Goal: Task Accomplishment & Management: Complete application form

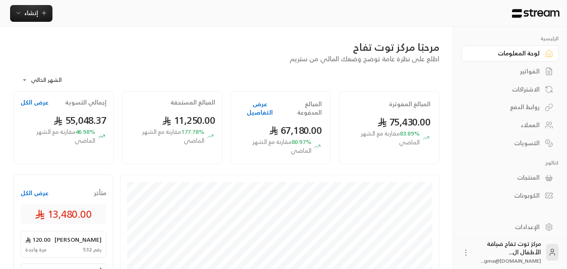
click at [521, 74] on div "الفواتير" at bounding box center [506, 71] width 68 height 8
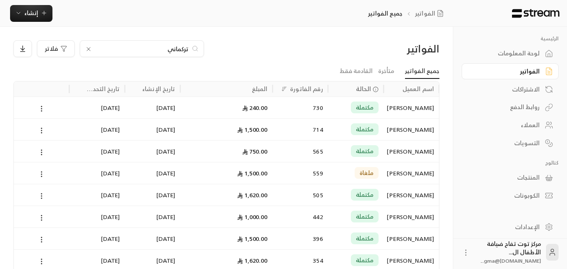
click at [89, 49] on icon at bounding box center [88, 49] width 7 height 7
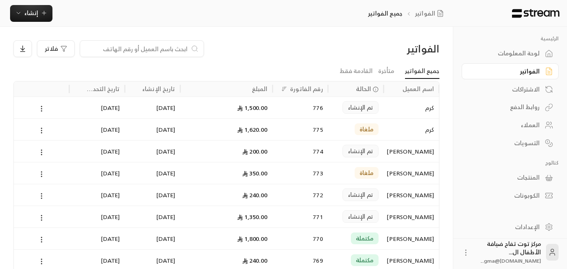
click at [89, 49] on input at bounding box center [136, 48] width 102 height 9
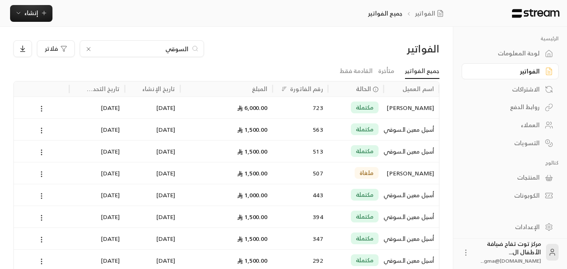
type input "السوقي"
click at [413, 103] on div "[PERSON_NAME]" at bounding box center [411, 107] width 45 height 21
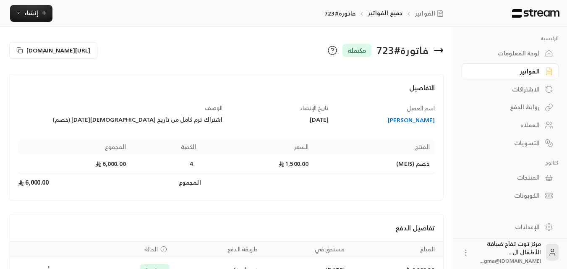
click at [438, 46] on icon at bounding box center [439, 50] width 10 height 10
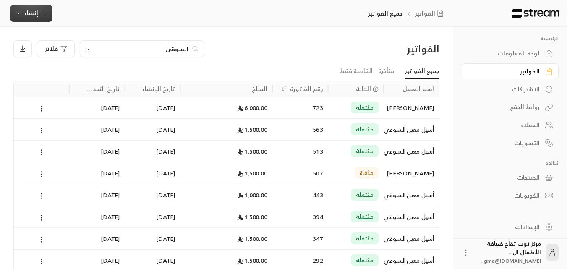
click at [41, 16] on icon "button" at bounding box center [44, 13] width 7 height 7
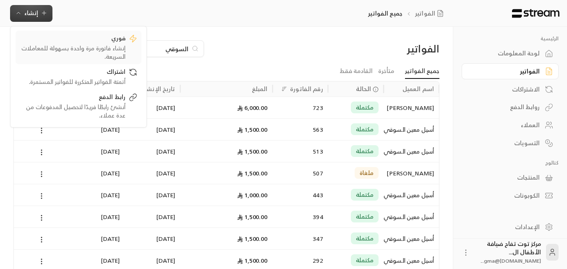
click at [64, 51] on div "إنشاء فاتورة مرة واحدة بسهولة للمعاملات السريعة." at bounding box center [73, 52] width 106 height 17
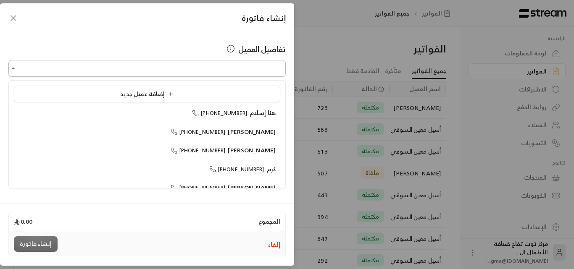
click at [189, 69] on input "اختر العميل" at bounding box center [146, 68] width 277 height 15
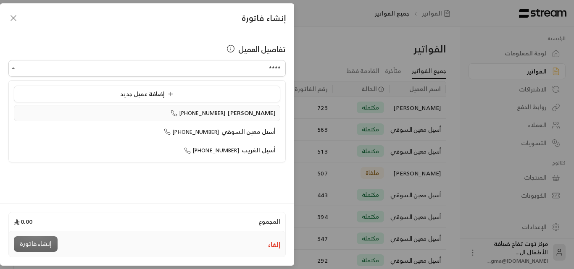
click at [238, 115] on span "[PERSON_NAME]" at bounding box center [252, 113] width 48 height 10
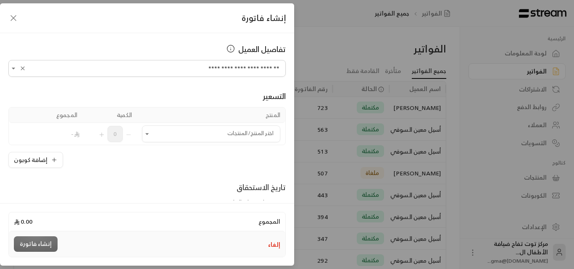
scroll to position [42, 0]
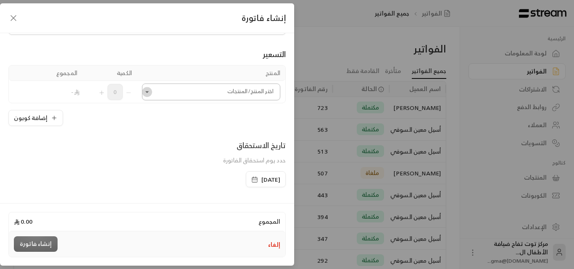
click at [149, 92] on icon "Open" at bounding box center [146, 92] width 3 height 2
type input "**********"
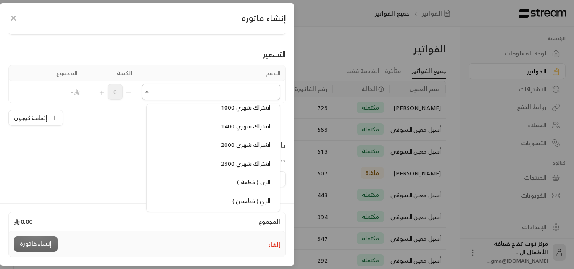
scroll to position [756, 0]
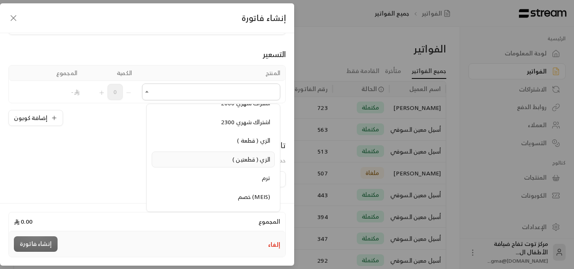
click at [252, 157] on span "الزي ( قطعتين )" at bounding box center [251, 159] width 38 height 10
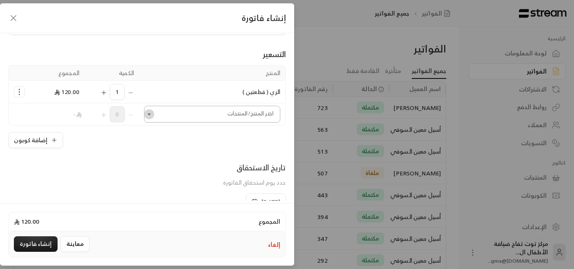
click at [151, 115] on icon "Open" at bounding box center [149, 114] width 8 height 8
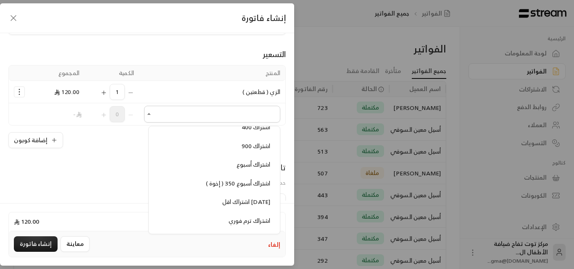
scroll to position [588, 0]
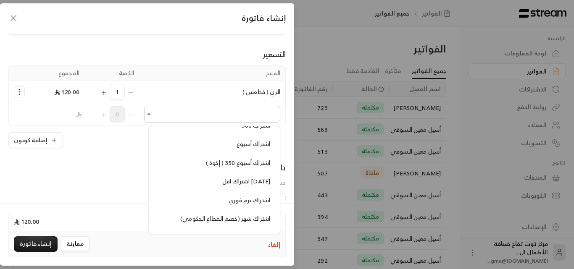
click at [10, 19] on icon "button" at bounding box center [13, 18] width 10 height 10
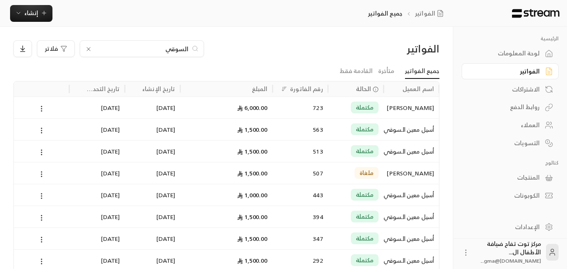
click at [86, 51] on icon at bounding box center [88, 49] width 7 height 7
click at [120, 50] on input at bounding box center [136, 48] width 102 height 9
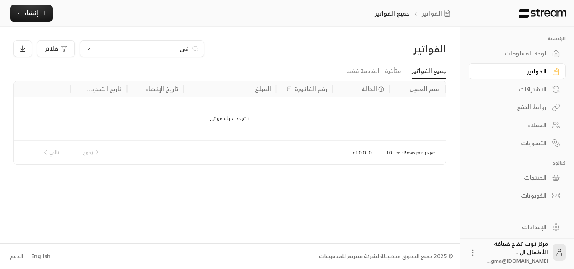
type input "غ"
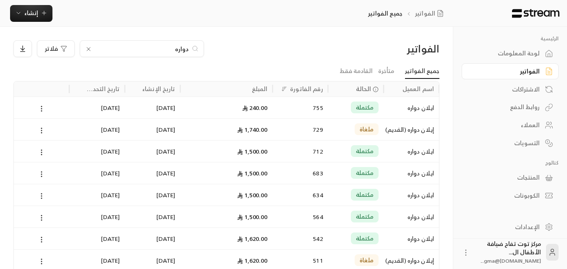
type input "دواره"
click at [87, 47] on icon at bounding box center [88, 49] width 7 height 7
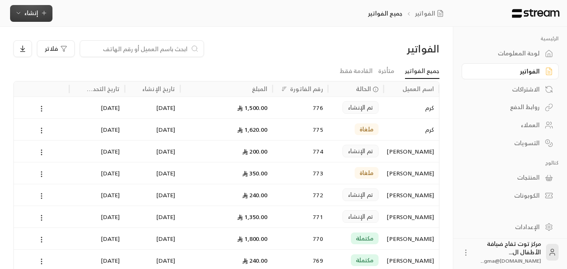
click at [45, 13] on icon "button" at bounding box center [44, 13] width 7 height 7
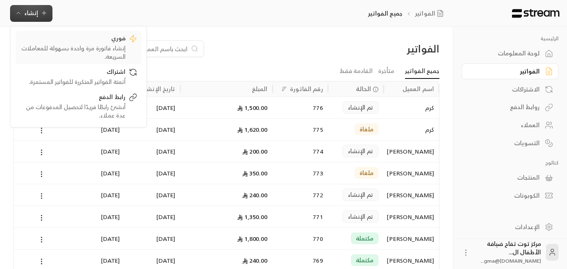
click at [88, 48] on div "إنشاء فاتورة مرة واحدة بسهولة للمعاملات السريعة." at bounding box center [73, 52] width 106 height 17
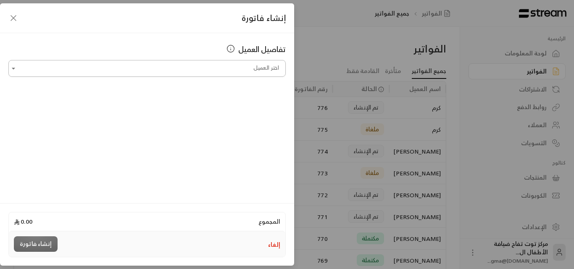
click at [114, 75] on input "اختر العميل" at bounding box center [146, 68] width 277 height 15
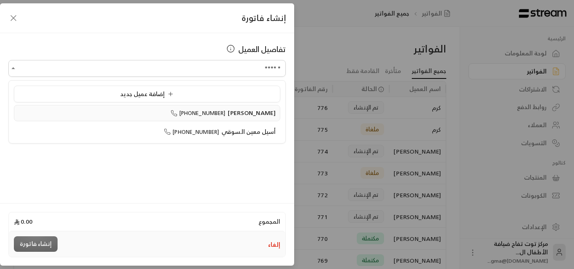
click at [253, 107] on li "[PERSON_NAME] [PHONE_NUMBER]" at bounding box center [147, 113] width 266 height 16
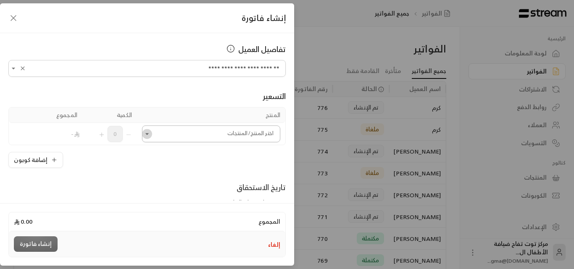
click at [151, 136] on icon "Open" at bounding box center [147, 134] width 8 height 8
type input "**********"
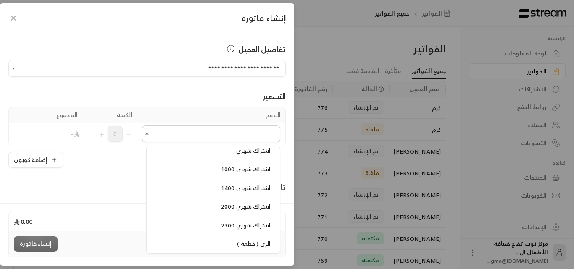
scroll to position [714, 0]
click at [244, 246] on span "الزي ( قطعتين )" at bounding box center [251, 243] width 38 height 10
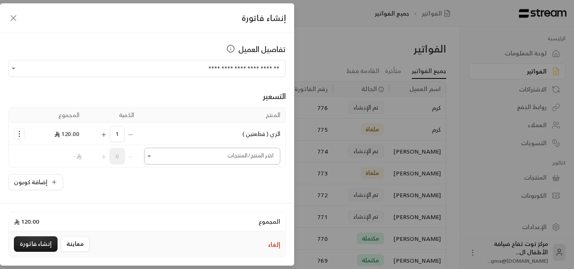
click at [153, 157] on icon "Open" at bounding box center [149, 156] width 8 height 8
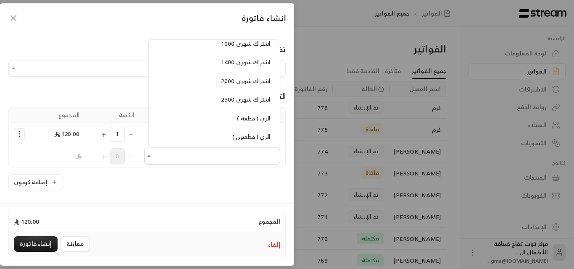
scroll to position [756, 0]
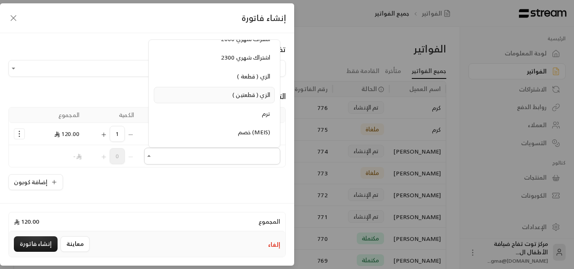
click at [231, 95] on div "الزي ( قطعتين )" at bounding box center [214, 95] width 112 height 9
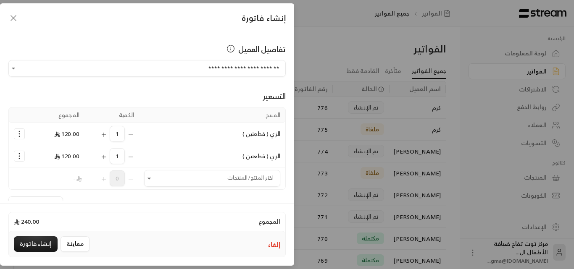
click at [22, 159] on icon "Selected Products" at bounding box center [19, 156] width 8 height 8
click at [61, 141] on span "إزالة المنتج" at bounding box center [55, 138] width 25 height 10
click at [154, 163] on input "اختر العميل" at bounding box center [212, 156] width 136 height 15
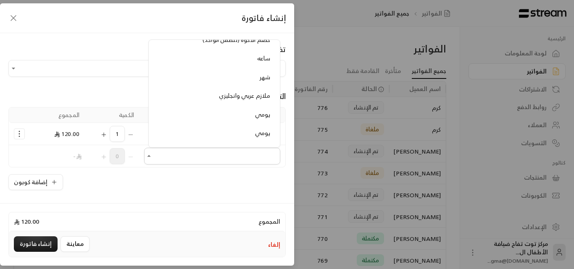
scroll to position [882, 0]
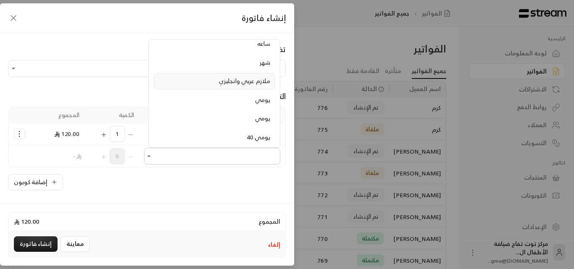
click at [230, 84] on span "ملازم عربي وانجليزي" at bounding box center [244, 81] width 51 height 10
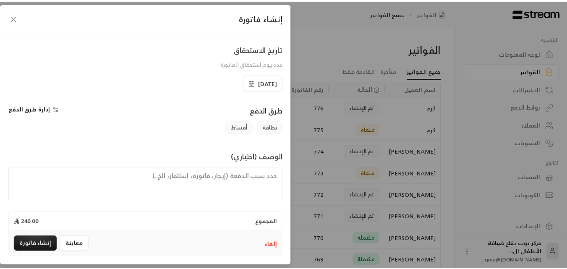
scroll to position [197, 0]
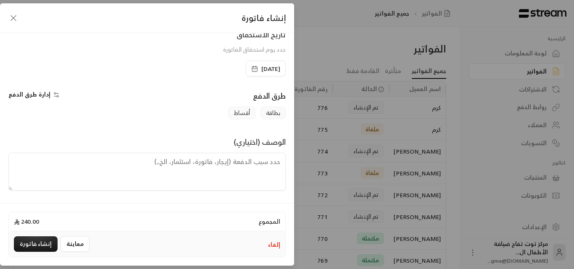
click at [210, 165] on textarea at bounding box center [146, 172] width 277 height 38
click at [235, 161] on textarea "رسوم الزي و املازم العربي" at bounding box center [146, 172] width 277 height 38
click at [153, 163] on textarea "رسوم الزي و ملازم العربي" at bounding box center [146, 172] width 277 height 38
click at [183, 163] on textarea "رسوم الزي و ملازم العربي و الانجليزي" at bounding box center [146, 172] width 277 height 38
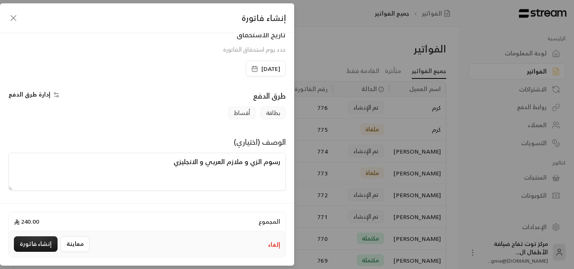
click at [183, 163] on textarea "رسوم الزي و ملازم العربي و الانجليزي" at bounding box center [146, 172] width 277 height 38
type textarea "رسوم الزي و ملازم العربي و الإنجليزي"
click at [24, 242] on button "إنشاء فاتورة" at bounding box center [36, 244] width 44 height 16
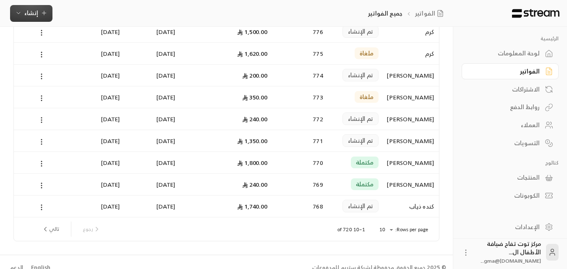
scroll to position [109, 0]
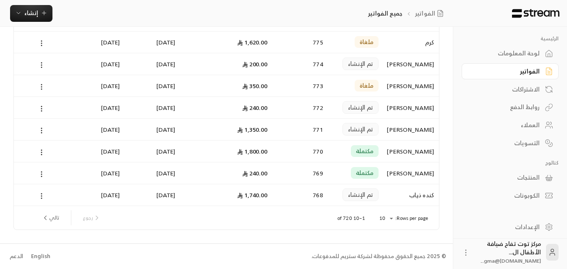
click at [414, 198] on div "كنده ذياب" at bounding box center [411, 194] width 45 height 21
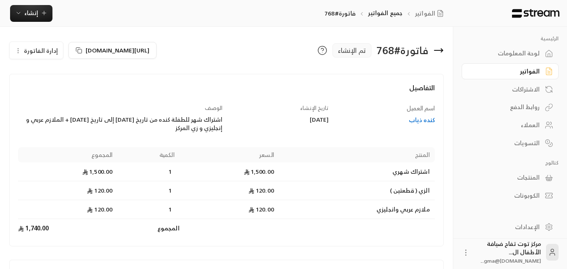
click at [438, 51] on icon at bounding box center [439, 50] width 10 height 10
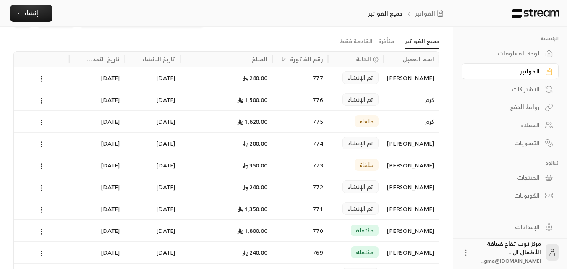
scroll to position [109, 0]
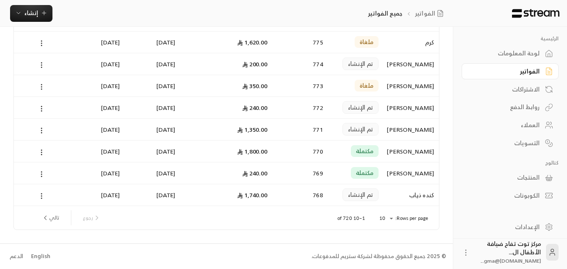
click at [60, 214] on button "تالي" at bounding box center [50, 218] width 24 height 14
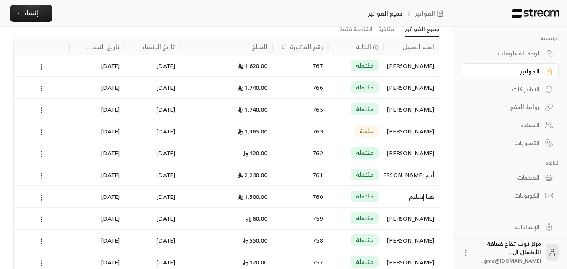
scroll to position [84, 0]
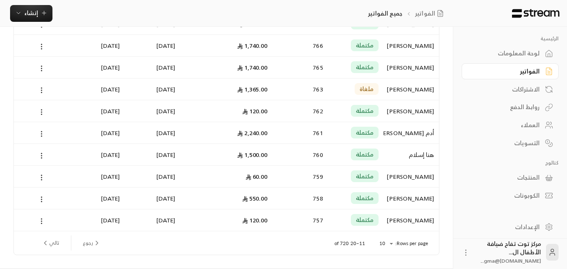
click at [402, 66] on div "[PERSON_NAME]" at bounding box center [411, 67] width 45 height 21
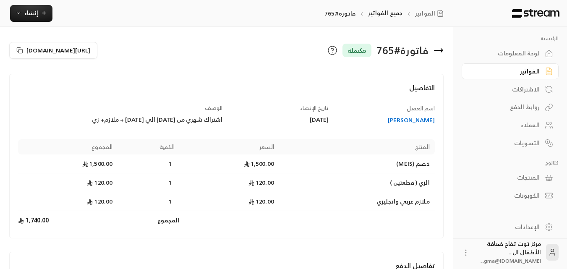
click at [442, 47] on icon at bounding box center [439, 50] width 10 height 10
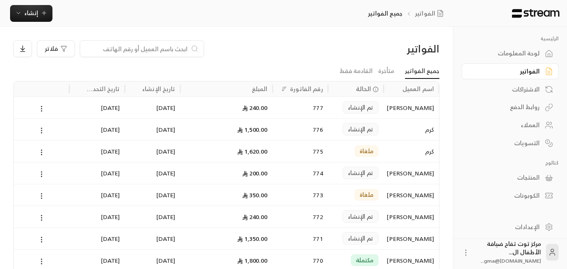
click at [136, 48] on input at bounding box center [136, 48] width 102 height 9
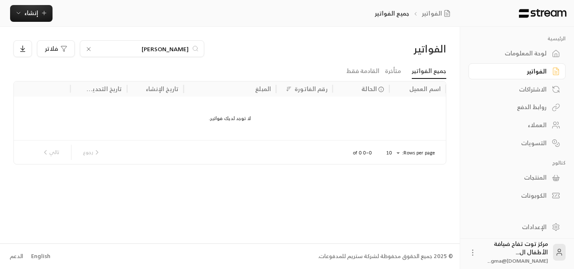
type input "س"
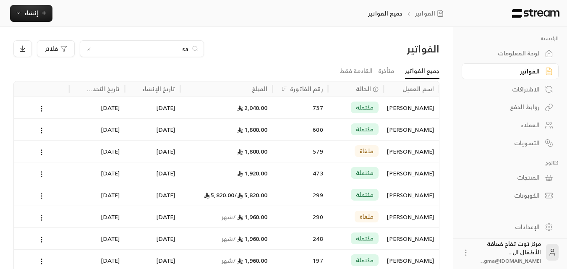
type input "sa"
click at [415, 111] on div "[PERSON_NAME]" at bounding box center [411, 107] width 45 height 21
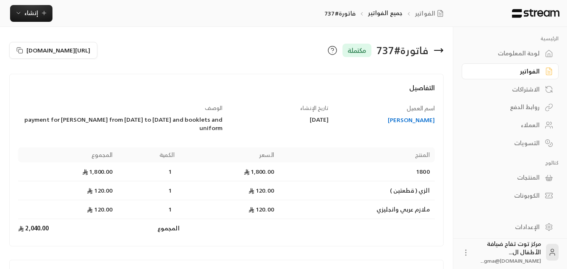
click at [442, 51] on icon at bounding box center [442, 50] width 2 height 3
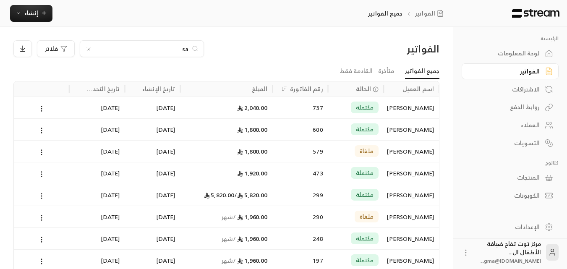
click at [87, 50] on icon at bounding box center [88, 49] width 7 height 7
